Goal: Information Seeking & Learning: Learn about a topic

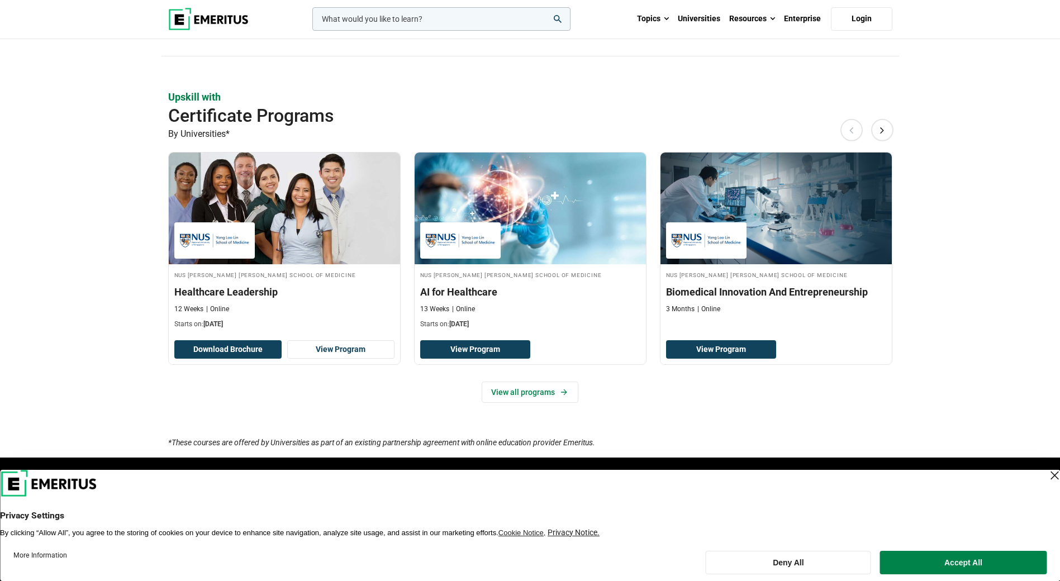
scroll to position [279, 0]
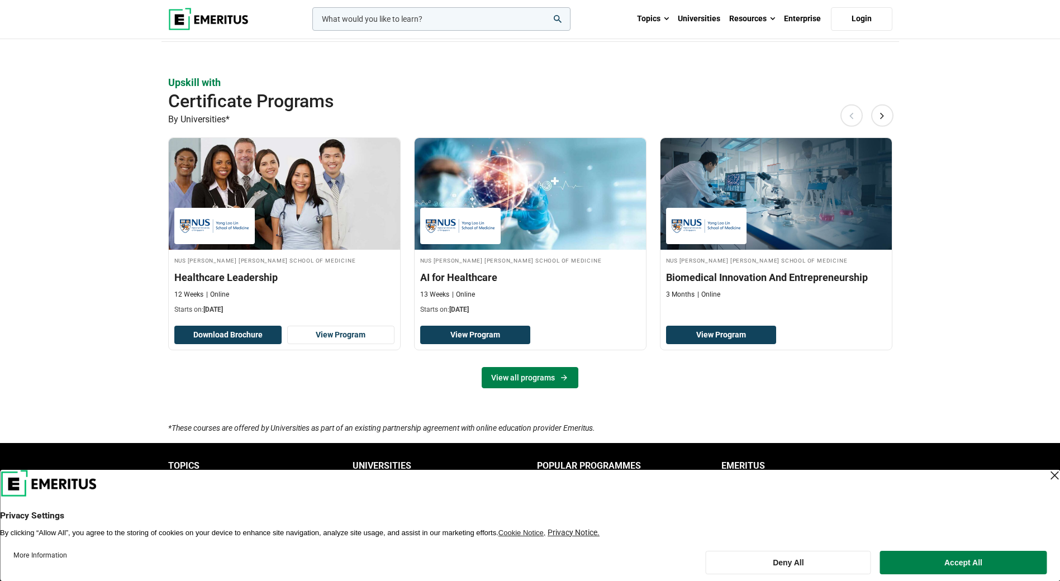
click at [541, 378] on link "View all programs" at bounding box center [530, 377] width 97 height 21
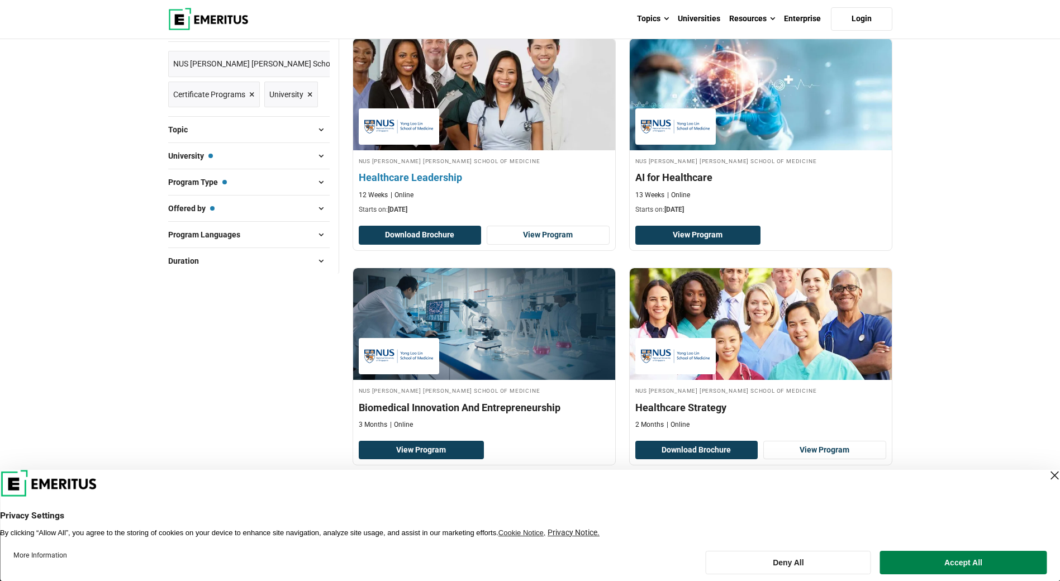
scroll to position [168, 0]
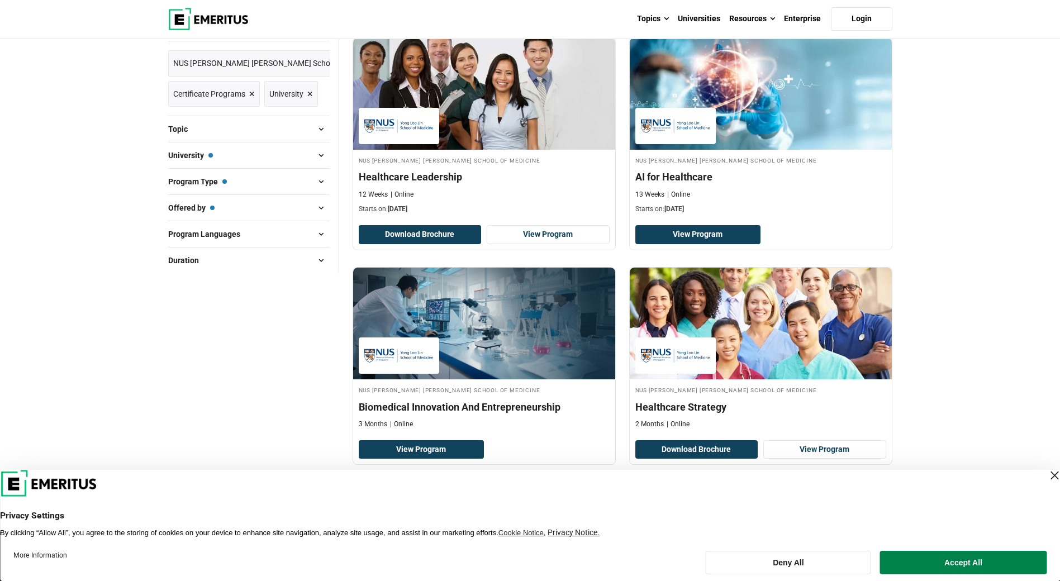
click at [320, 183] on span at bounding box center [321, 181] width 17 height 17
click at [245, 183] on button "Program Type — Certificate Programs" at bounding box center [248, 181] width 161 height 17
click at [139, 185] on div "Explore Programs leadership marketing project management data science product m…" at bounding box center [530, 498] width 1060 height 1253
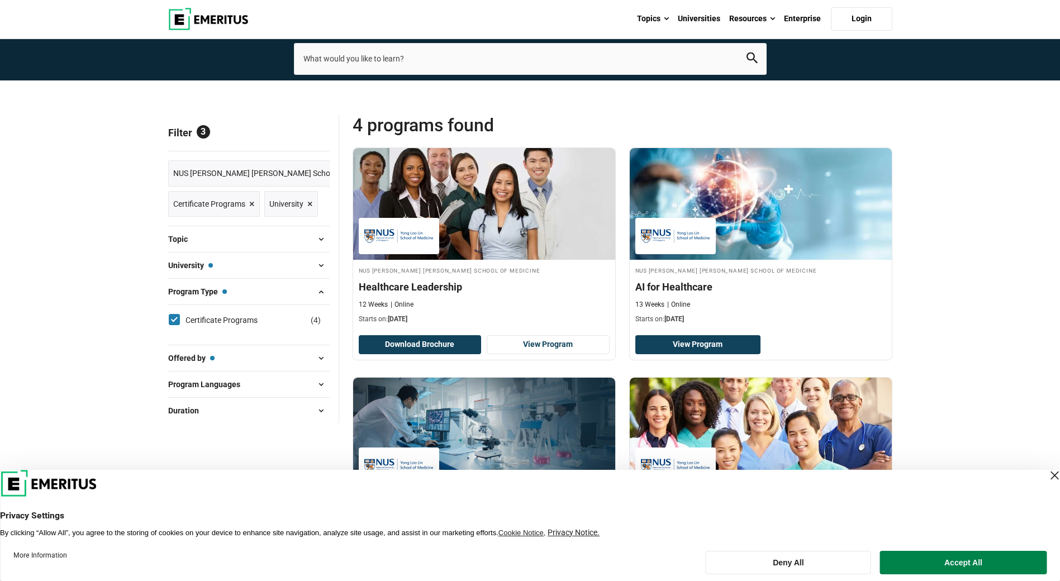
scroll to position [56, 0]
